Goal: Task Accomplishment & Management: Manage account settings

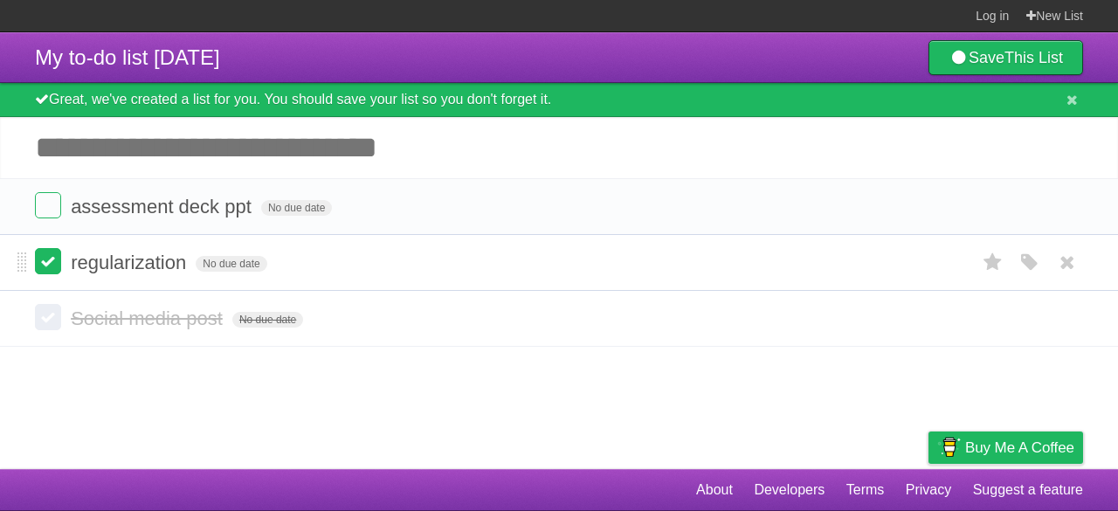
click at [58, 267] on label at bounding box center [48, 261] width 26 height 26
click at [990, 13] on link "Log in" at bounding box center [992, 15] width 33 height 31
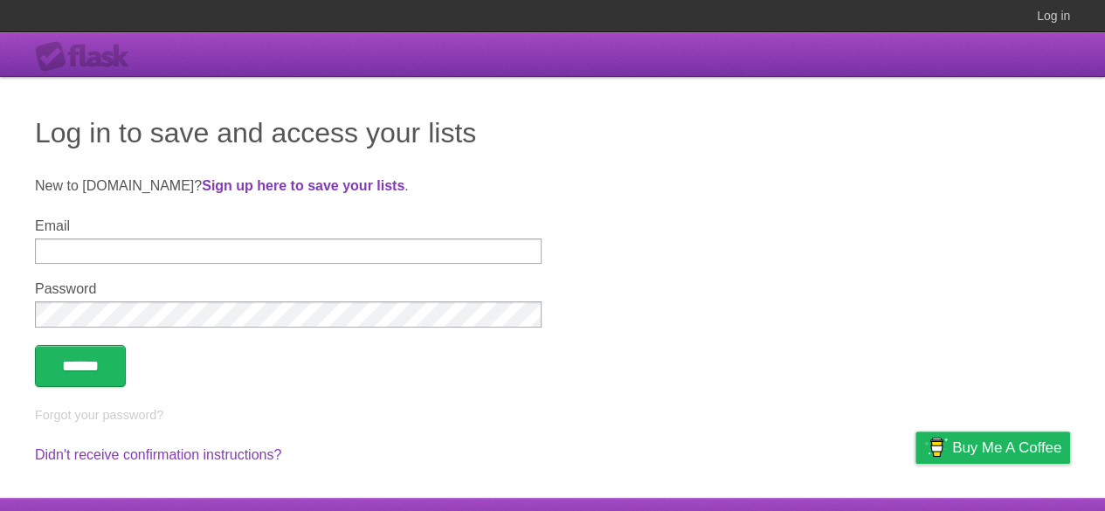
type input "*"
type input "**********"
